Goal: Communication & Community: Answer question/provide support

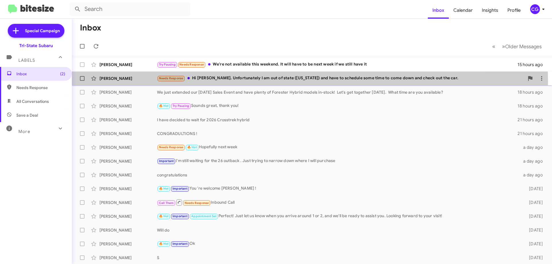
click at [261, 81] on div "Needs Response Hi Joe. Unfortunately I am out of state (NY) and have to schedul…" at bounding box center [340, 78] width 367 height 7
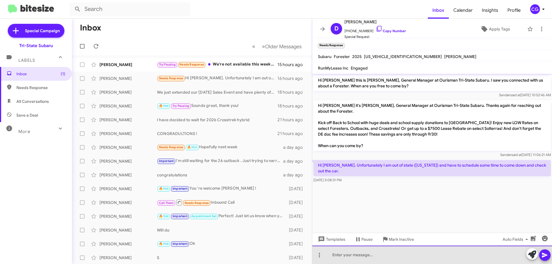
click at [339, 261] on div at bounding box center [432, 255] width 240 height 18
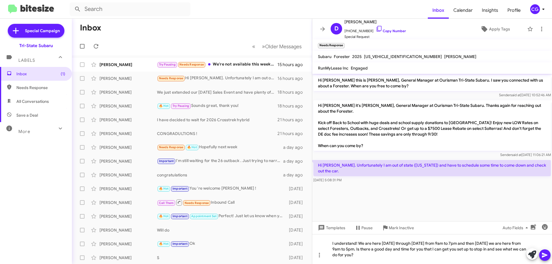
click at [546, 255] on icon at bounding box center [544, 255] width 5 height 5
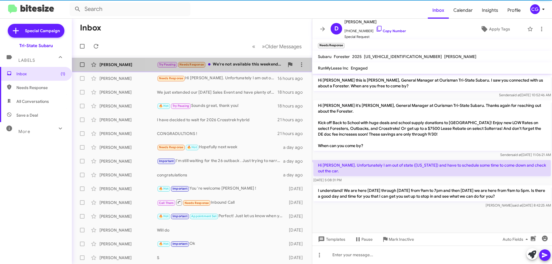
click at [259, 66] on div "Try Pausing Needs Response We're not available this weekend. It will have to be…" at bounding box center [220, 64] width 127 height 7
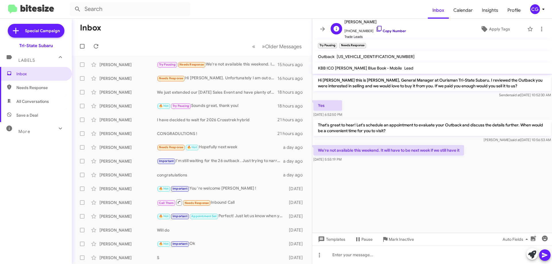
click at [393, 30] on link "Copy Number" at bounding box center [391, 31] width 30 height 4
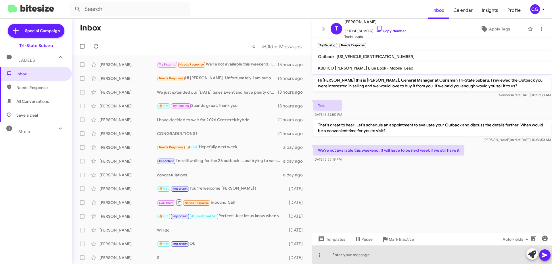
click at [347, 256] on div at bounding box center [432, 255] width 240 height 18
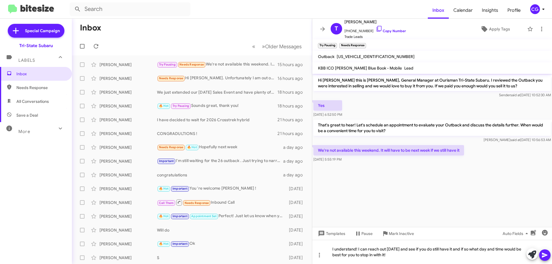
drag, startPoint x: 549, startPoint y: 252, endPoint x: 545, endPoint y: 255, distance: 4.9
click at [545, 255] on icon at bounding box center [544, 255] width 7 height 7
